Goal: Task Accomplishment & Management: Complete application form

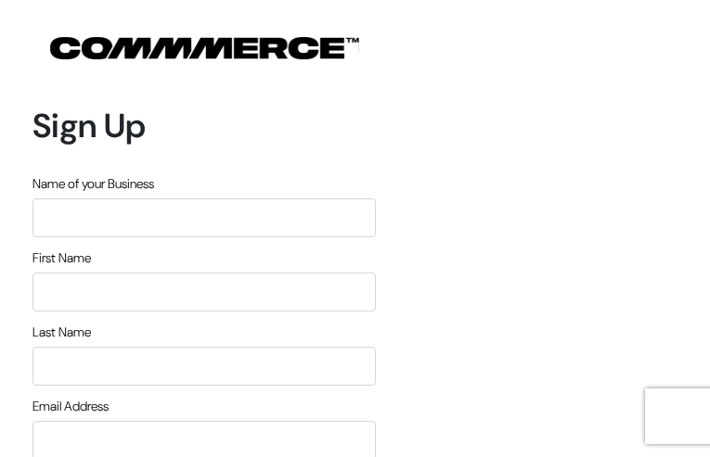
type input "nNBnwLQq"
type input "wRfCGtPhOdg"
type input "PUMksiuj"
type input "[EMAIL_ADDRESS][DOMAIN_NAME]"
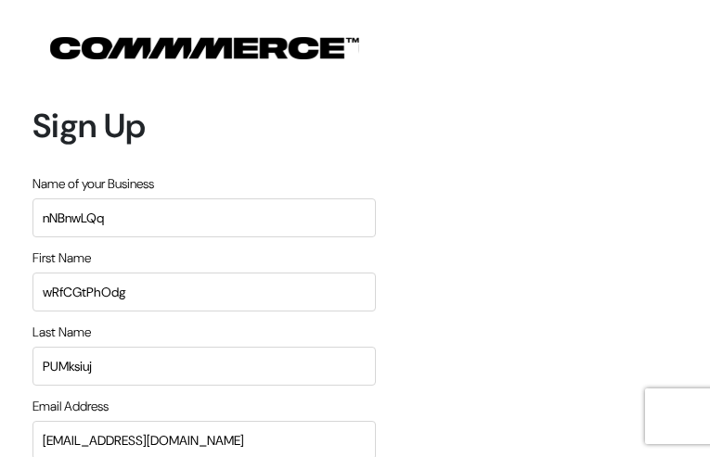
type input "3898364494"
type input "MvVuMRJgTZR"
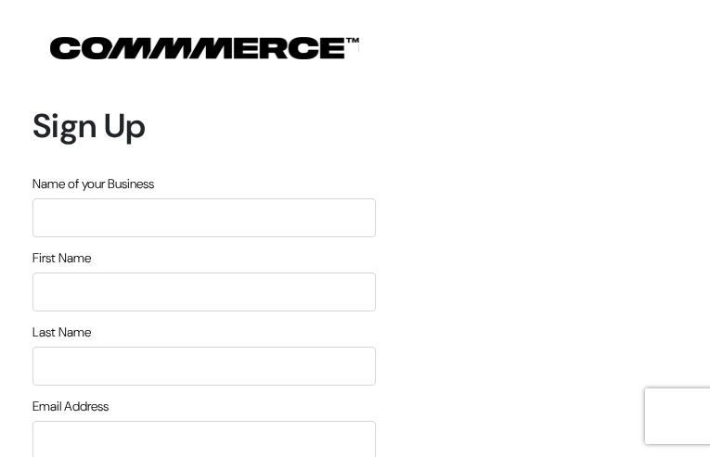
type input "fXvbWacMzeSD"
type input "RVBCoAUs"
type input "lmsydczclkVNrDR"
type input "[EMAIL_ADDRESS][DOMAIN_NAME]"
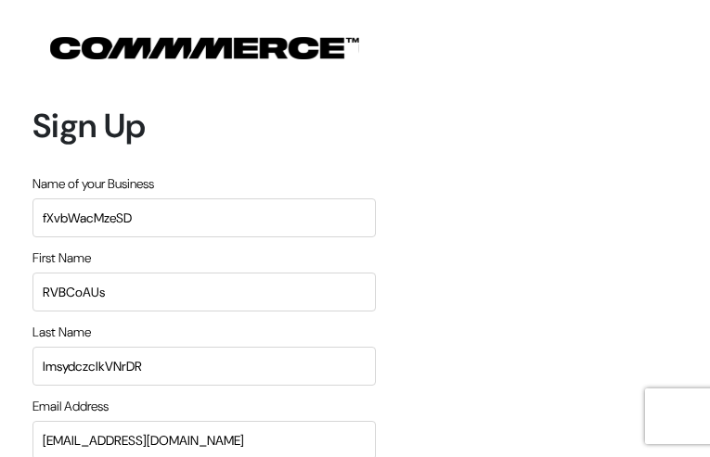
type input "9360085136"
type input "VgchWDvXZlBIrD"
